Goal: Find specific page/section: Find specific page/section

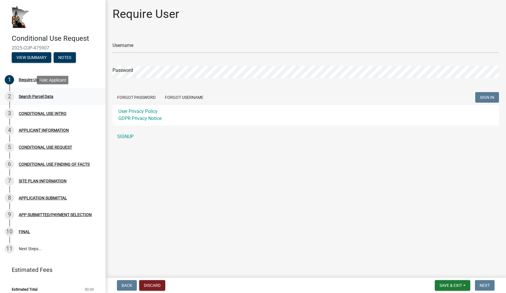
click at [43, 97] on div "Search Parcel Data" at bounding box center [36, 96] width 35 height 4
click at [39, 115] on div "CONDITIONAL USE INTRO" at bounding box center [43, 113] width 48 height 4
click at [39, 114] on div "CONDITIONAL USE INTRO" at bounding box center [43, 113] width 48 height 4
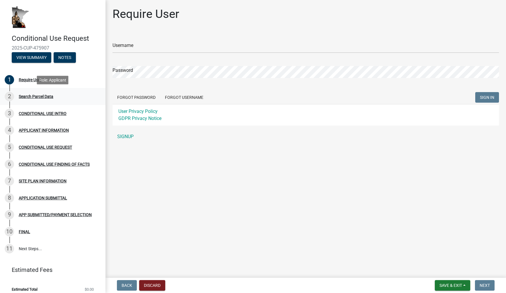
click at [38, 97] on div "Search Parcel Data" at bounding box center [36, 96] width 35 height 4
click at [33, 78] on div "Require User" at bounding box center [30, 80] width 23 height 4
